Goal: Task Accomplishment & Management: Use online tool/utility

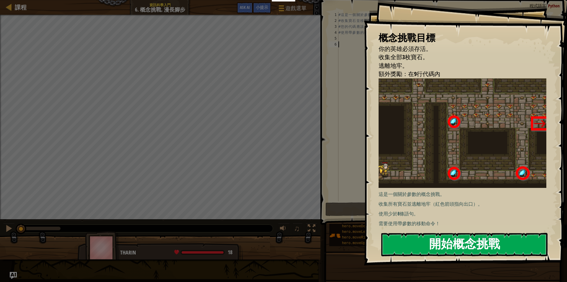
click at [499, 244] on button "開始概念挑戰" at bounding box center [464, 243] width 166 height 23
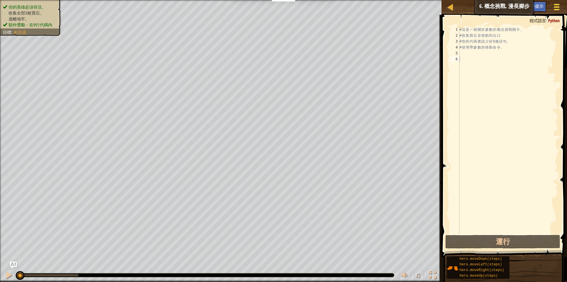
click at [557, 6] on div at bounding box center [557, 7] width 8 height 9
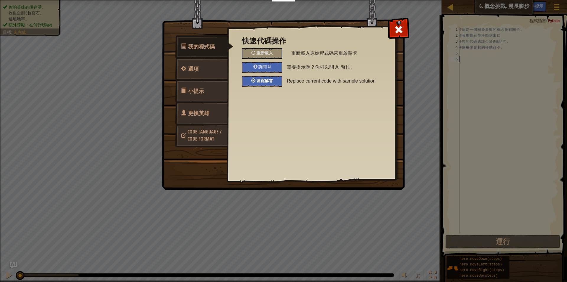
click at [261, 81] on span "填寫解答" at bounding box center [264, 81] width 17 height 6
click at [398, 27] on span at bounding box center [398, 29] width 9 height 9
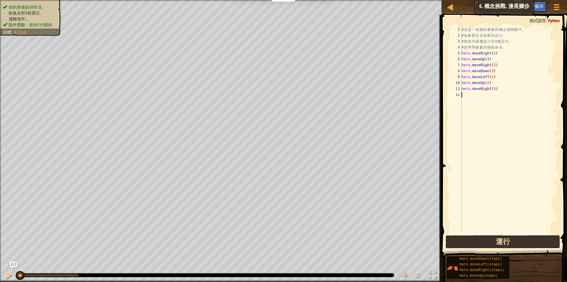
click at [538, 240] on button "運行" at bounding box center [502, 242] width 115 height 14
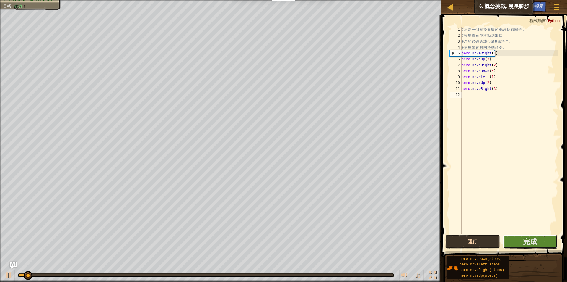
click at [538, 240] on button "完成" at bounding box center [530, 242] width 54 height 14
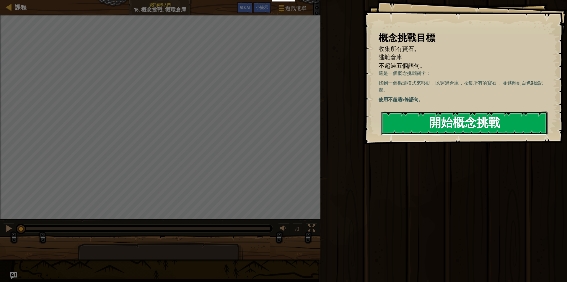
click at [476, 123] on button "開始概念挑戰" at bounding box center [464, 122] width 166 height 23
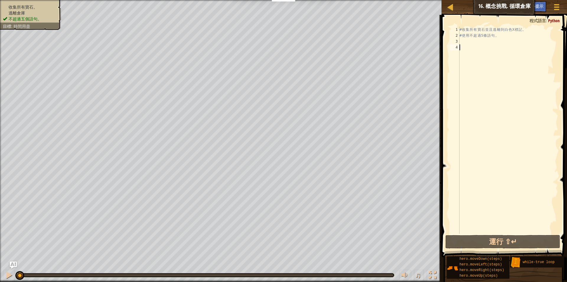
drag, startPoint x: 36, startPoint y: 275, endPoint x: 2, endPoint y: 275, distance: 33.4
click at [2, 275] on div "♫" at bounding box center [221, 273] width 442 height 18
click at [432, 276] on div at bounding box center [433, 275] width 8 height 8
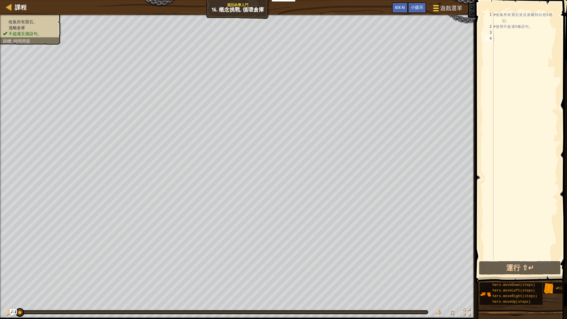
click at [439, 5] on span at bounding box center [436, 5] width 6 height 1
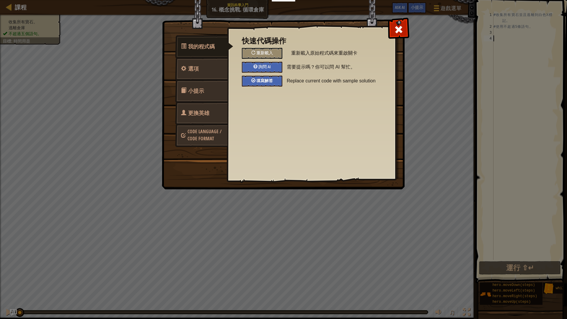
click at [271, 81] on span "填寫解答" at bounding box center [264, 81] width 17 height 6
click at [399, 32] on span at bounding box center [398, 29] width 9 height 9
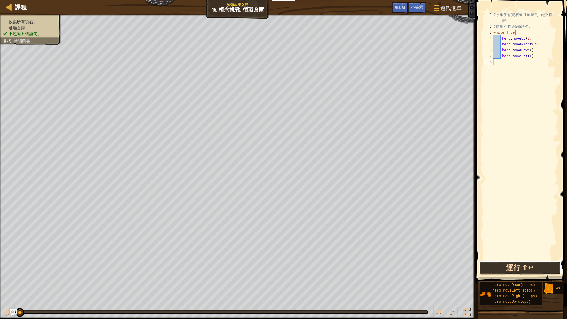
click at [540, 264] on button "運行 ⇧↵" at bounding box center [520, 268] width 82 height 14
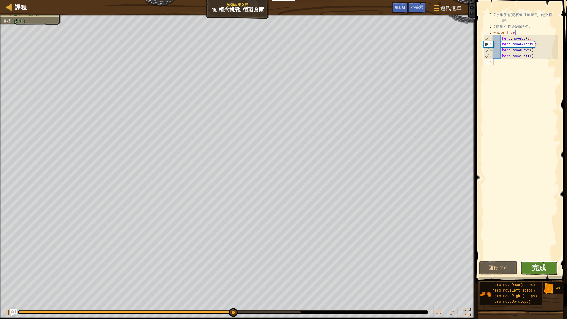
click at [549, 266] on button "完成" at bounding box center [539, 268] width 38 height 14
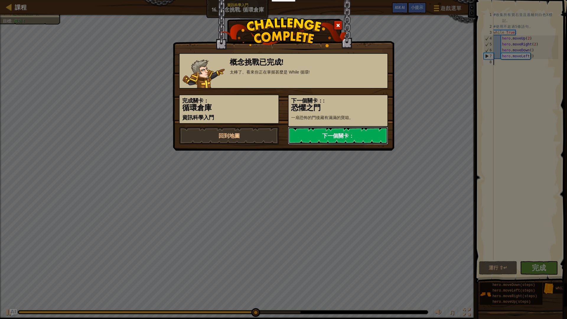
click at [370, 135] on link "下一個關卡：" at bounding box center [338, 136] width 100 height 18
